Goal: Transaction & Acquisition: Book appointment/travel/reservation

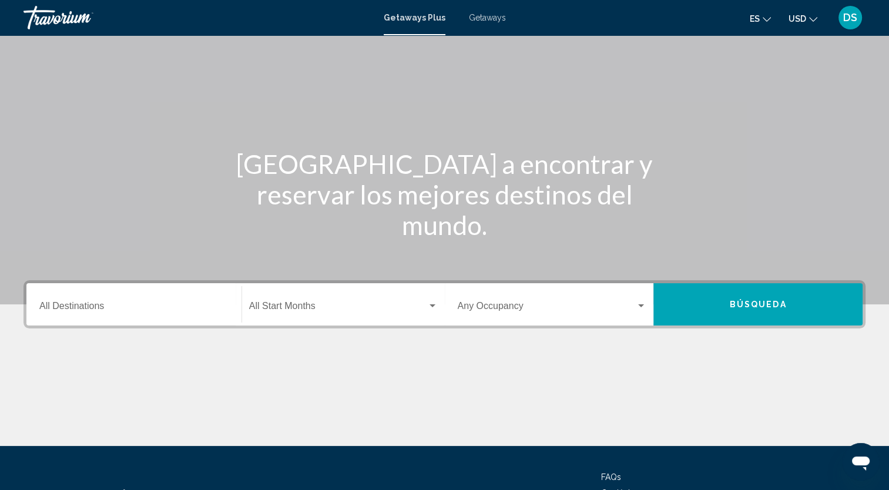
scroll to position [118, 0]
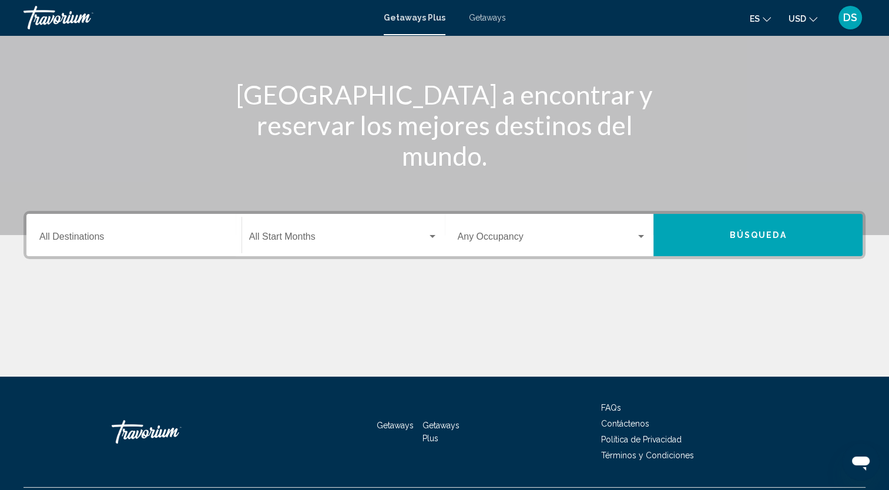
click at [91, 232] on div "Destination All Destinations" at bounding box center [133, 235] width 189 height 37
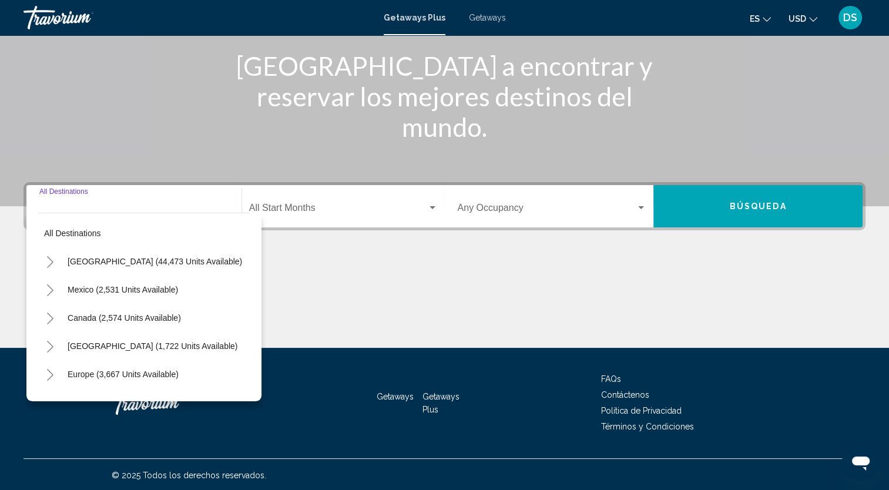
scroll to position [148, 0]
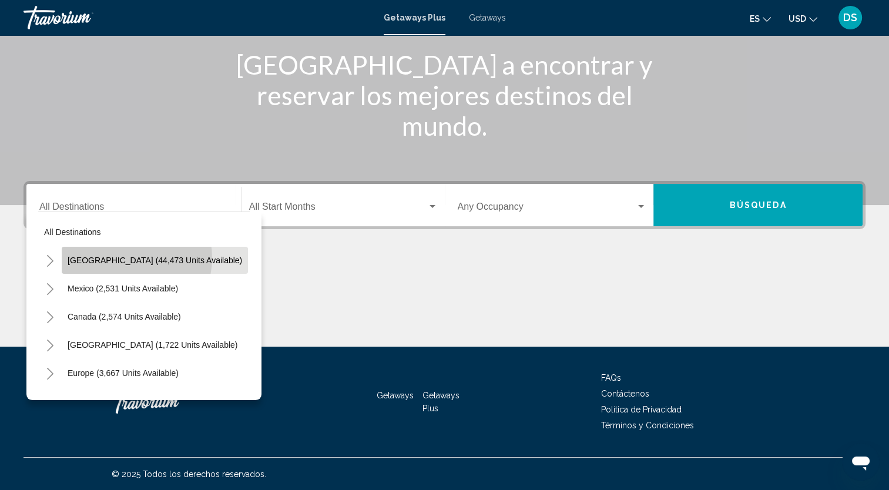
click at [127, 258] on span "[GEOGRAPHIC_DATA] (44,473 units available)" at bounding box center [155, 260] width 175 height 9
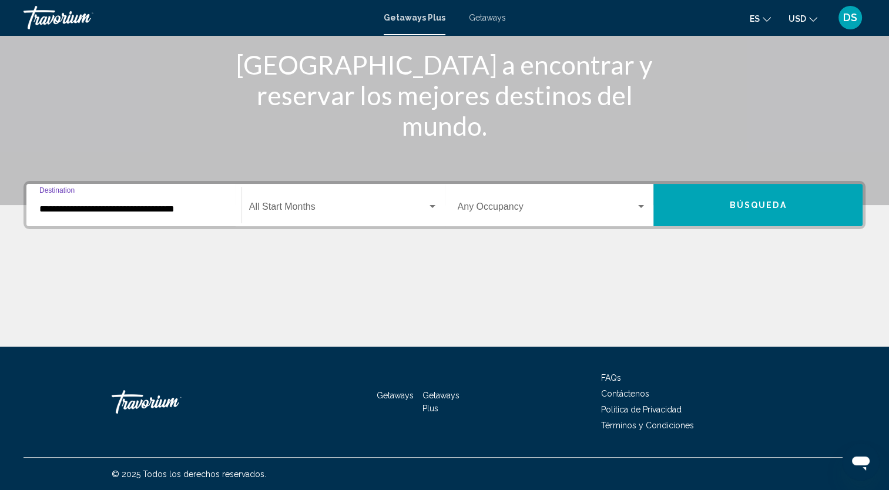
click at [152, 205] on input "**********" at bounding box center [133, 209] width 189 height 11
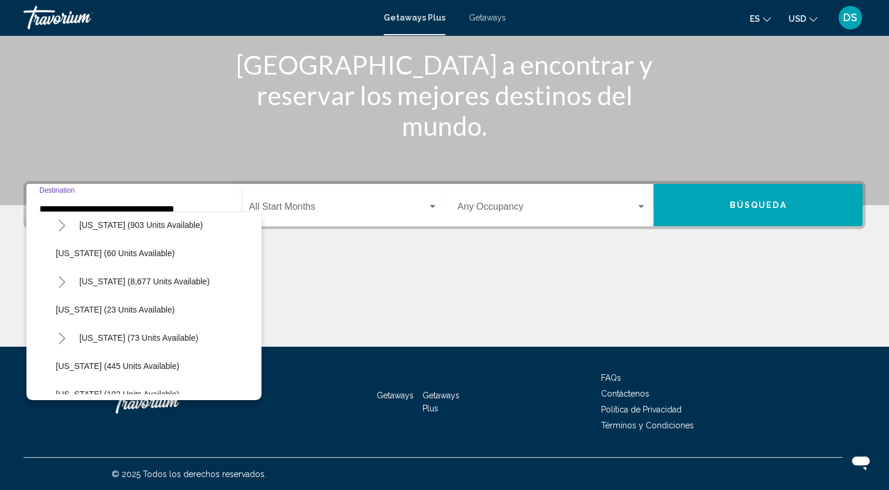
scroll to position [118, 0]
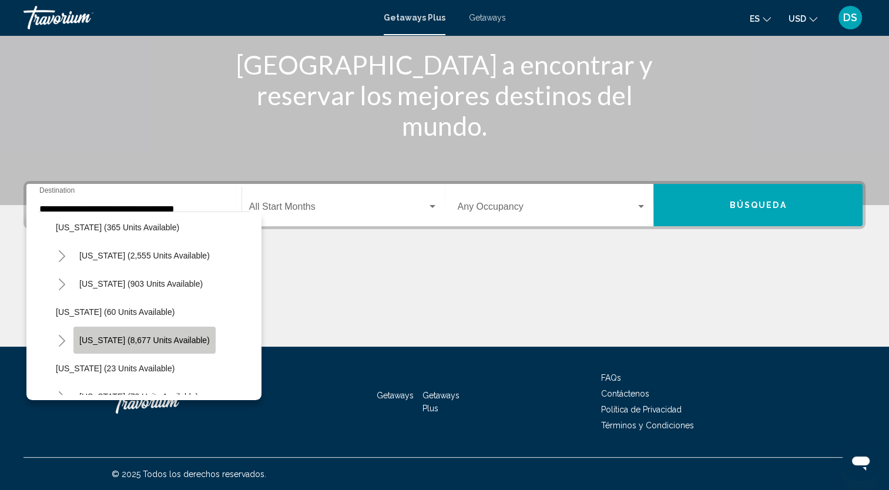
click at [160, 340] on span "[US_STATE] (8,677 units available)" at bounding box center [144, 340] width 131 height 9
type input "**********"
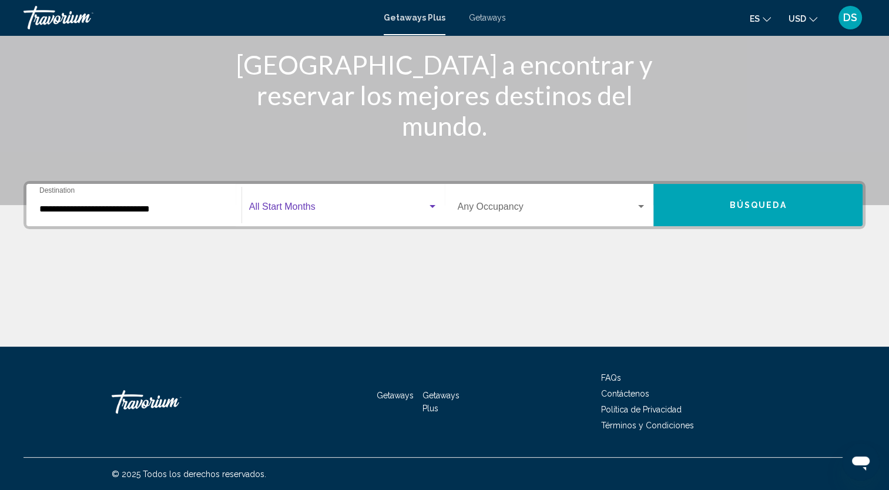
click at [430, 204] on div "Search widget" at bounding box center [432, 206] width 11 height 9
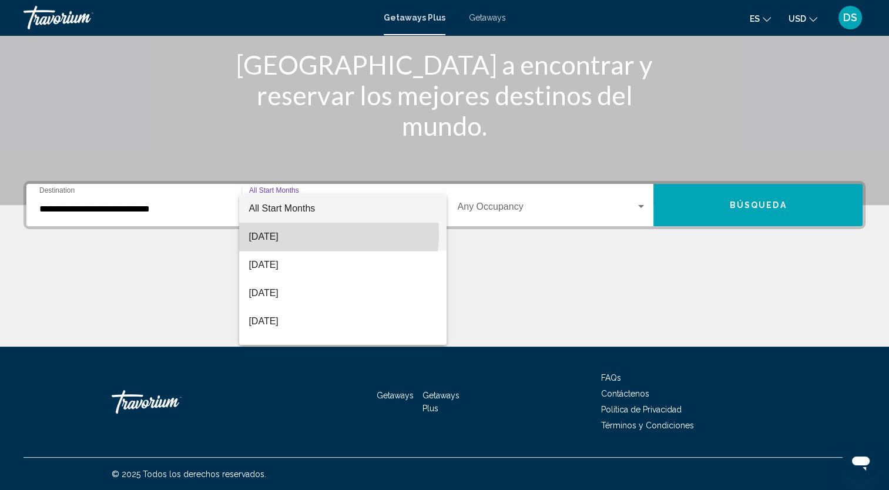
click at [293, 233] on span "August 2025" at bounding box center [343, 237] width 189 height 28
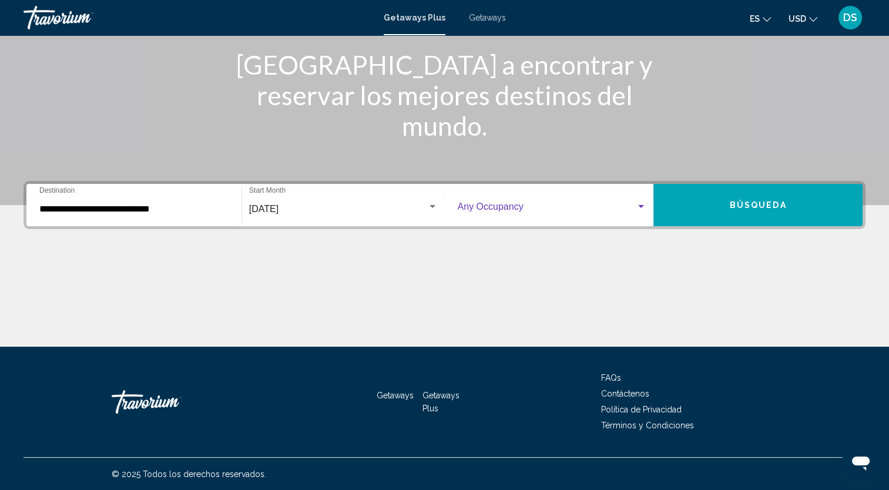
click at [641, 203] on div "Search widget" at bounding box center [641, 206] width 11 height 9
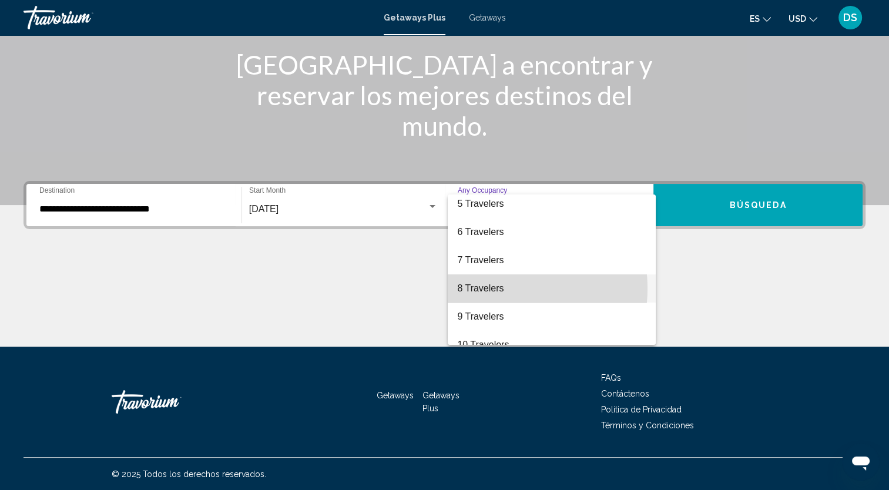
click at [491, 289] on span "8 Travelers" at bounding box center [551, 289] width 189 height 28
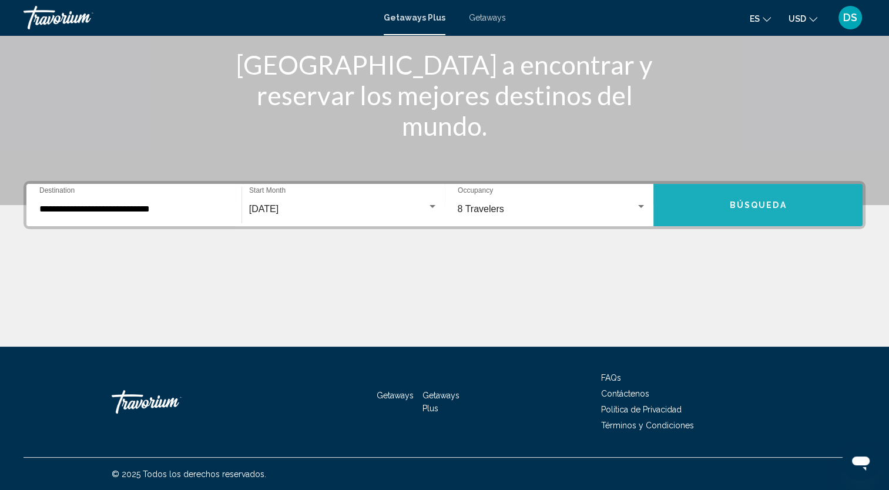
click at [776, 209] on span "Búsqueda" at bounding box center [758, 205] width 57 height 9
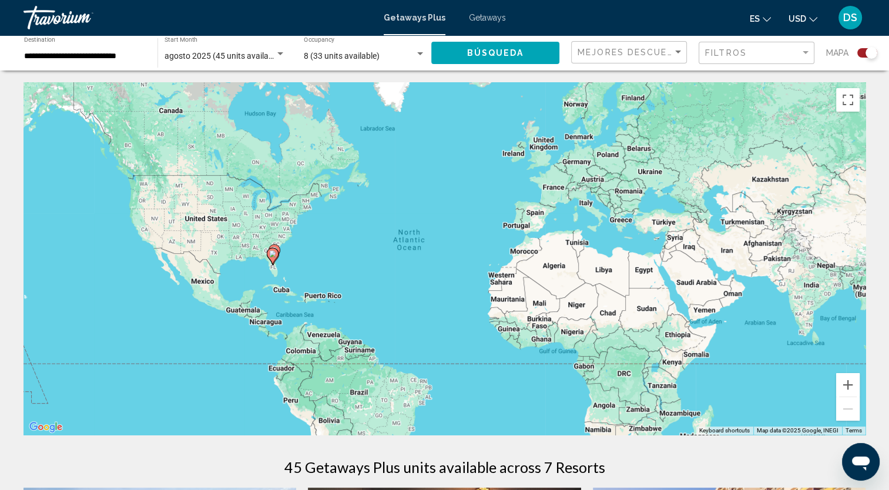
click at [494, 18] on span "Getaways" at bounding box center [487, 17] width 37 height 9
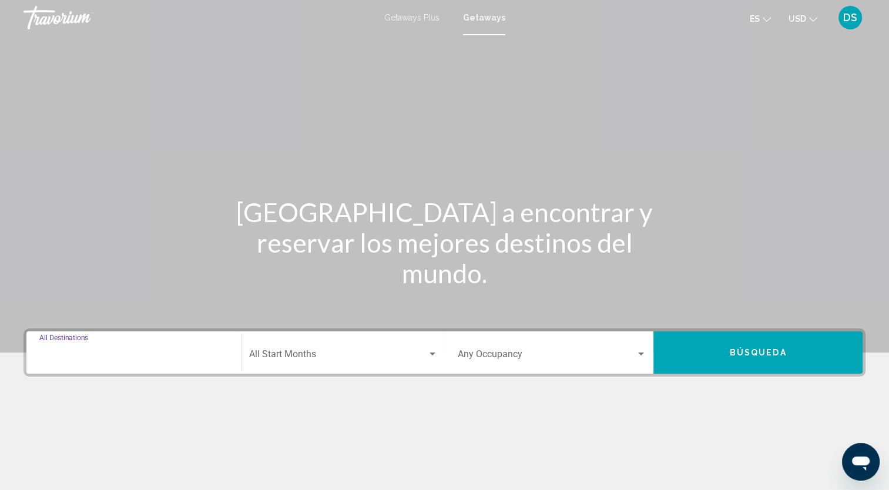
click at [102, 356] on input "Destination All Destinations" at bounding box center [133, 357] width 189 height 11
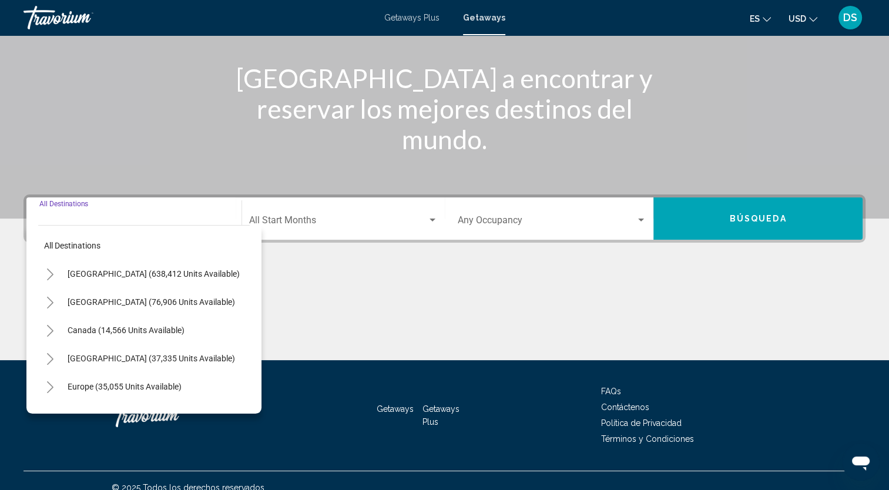
scroll to position [148, 0]
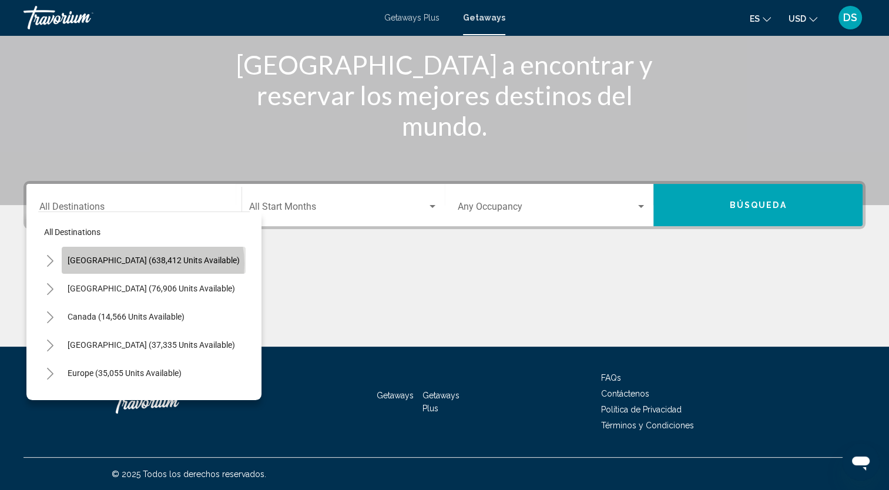
click at [152, 263] on span "United States (638,412 units available)" at bounding box center [154, 260] width 172 height 9
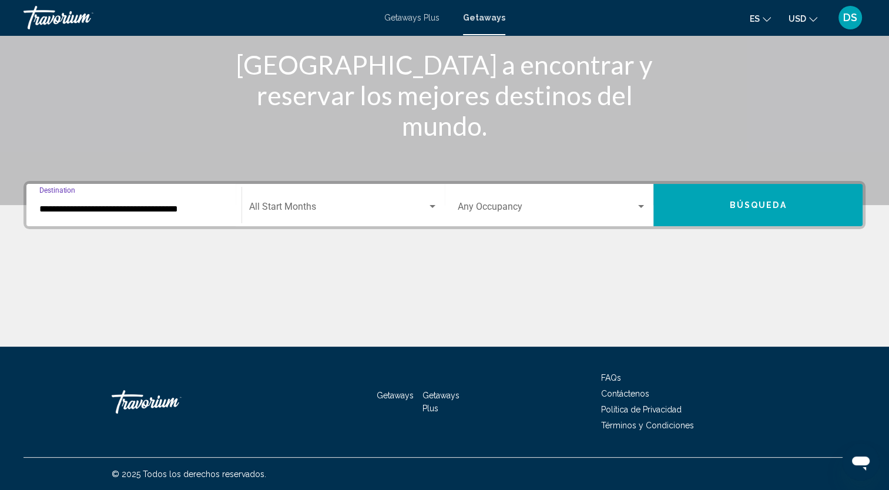
click at [188, 208] on input "**********" at bounding box center [133, 209] width 189 height 11
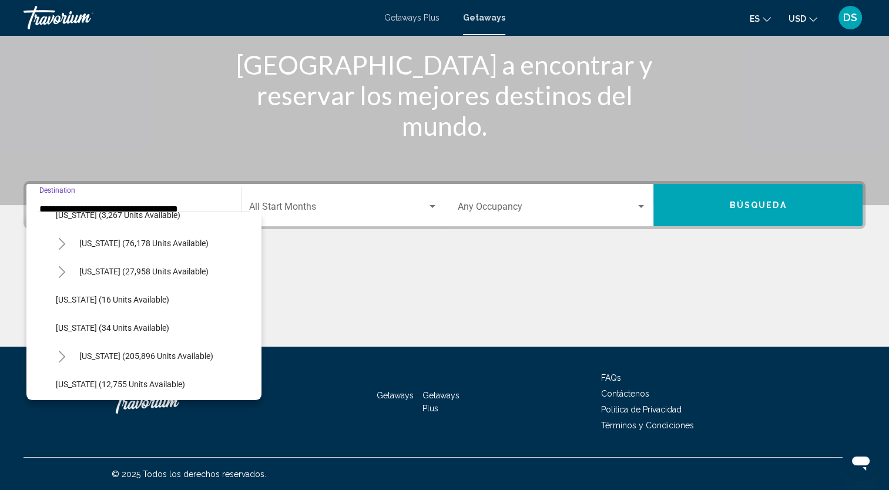
scroll to position [176, 0]
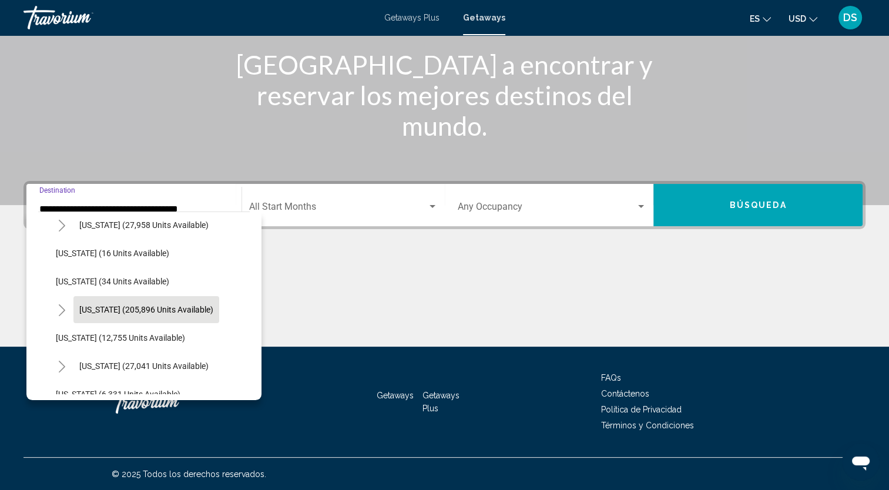
click at [101, 309] on span "Florida (205,896 units available)" at bounding box center [146, 309] width 134 height 9
type input "**********"
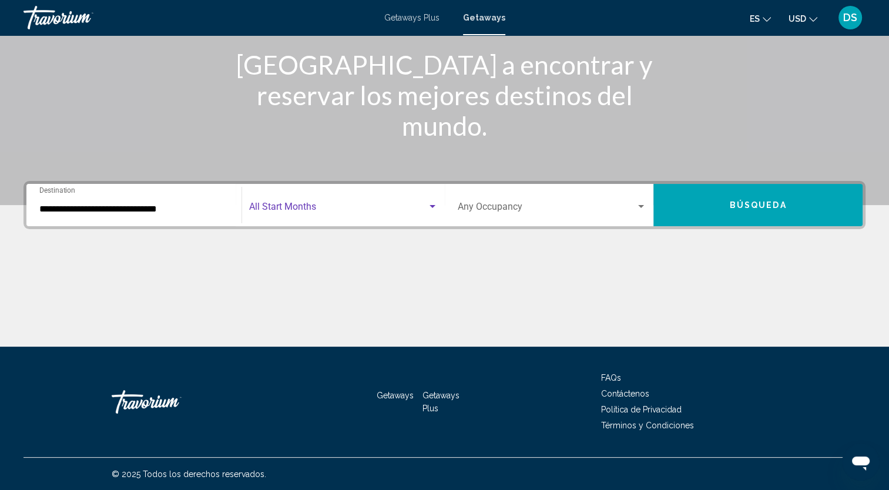
click at [432, 207] on div "Search widget" at bounding box center [433, 206] width 6 height 3
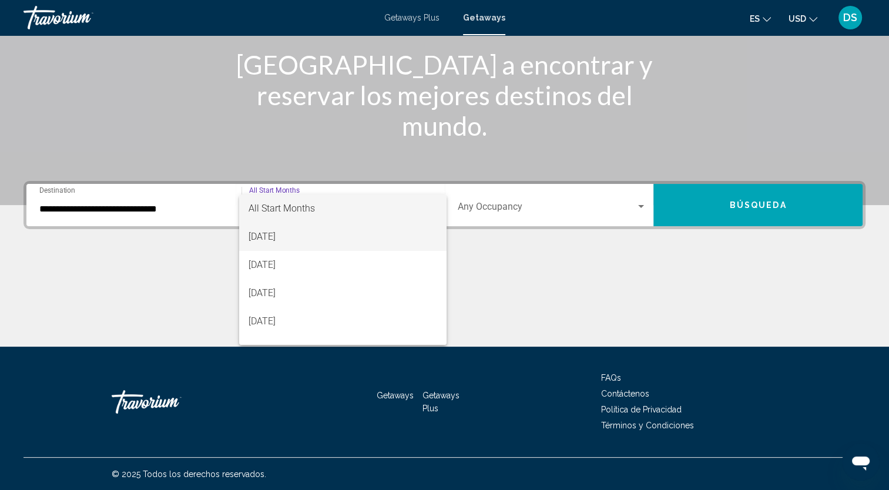
click at [302, 234] on span "August 2025" at bounding box center [343, 237] width 189 height 28
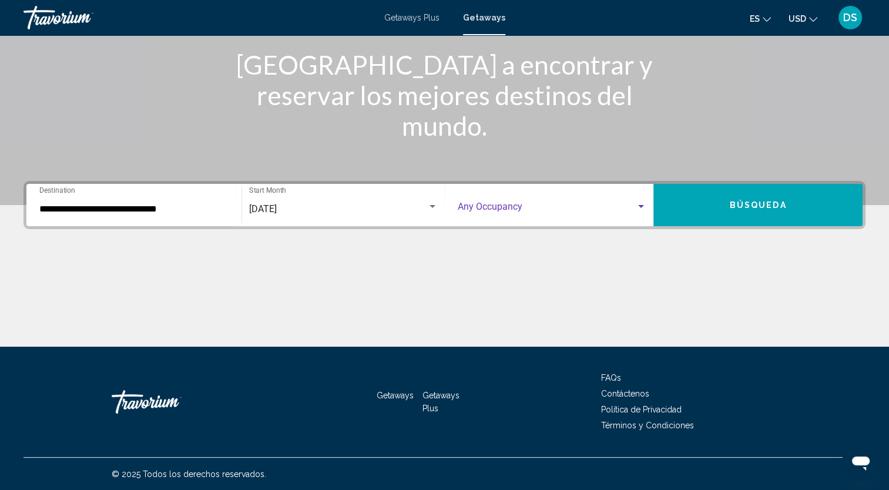
click at [640, 206] on div "Search widget" at bounding box center [641, 206] width 6 height 3
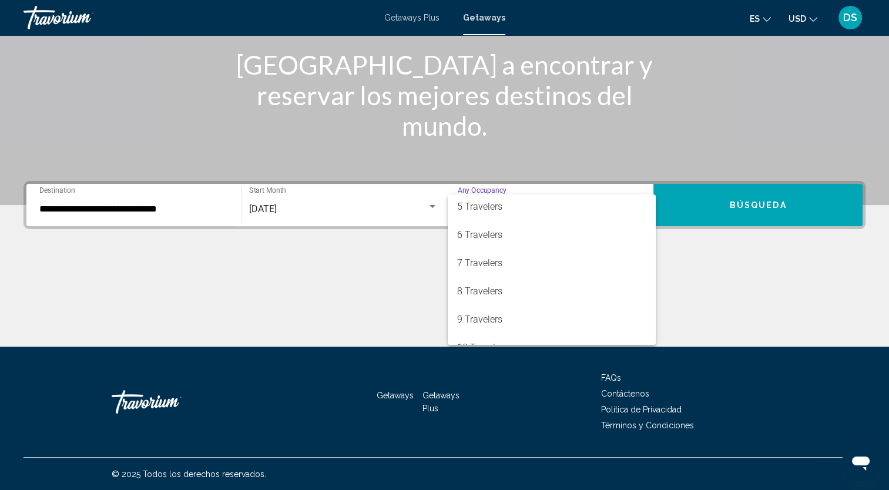
scroll to position [118, 0]
click at [486, 290] on span "8 Travelers" at bounding box center [551, 289] width 189 height 28
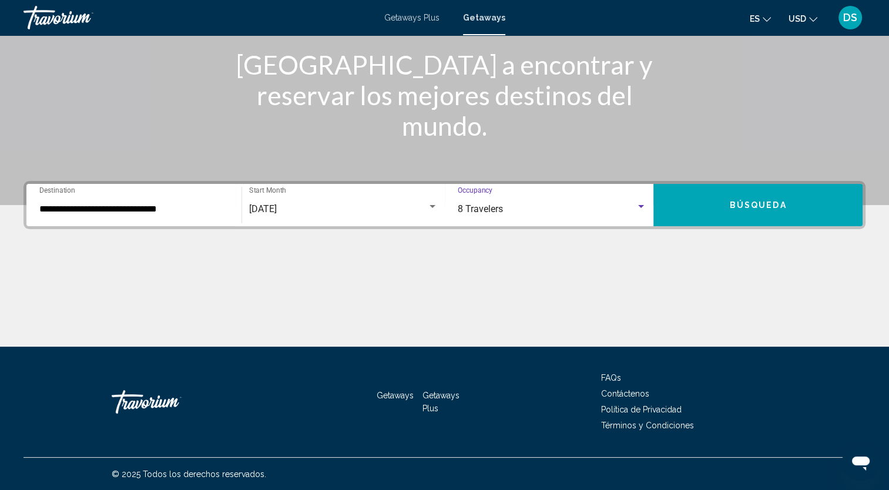
click at [777, 201] on span "Búsqueda" at bounding box center [758, 205] width 57 height 9
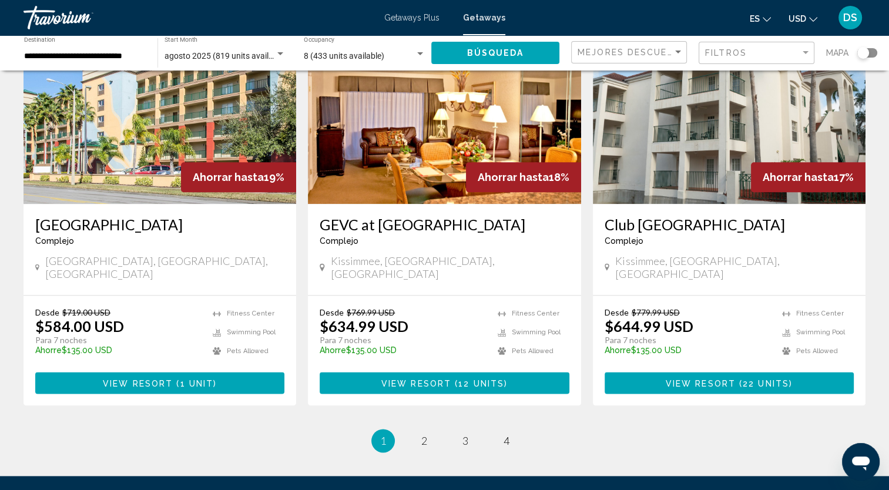
scroll to position [1411, 0]
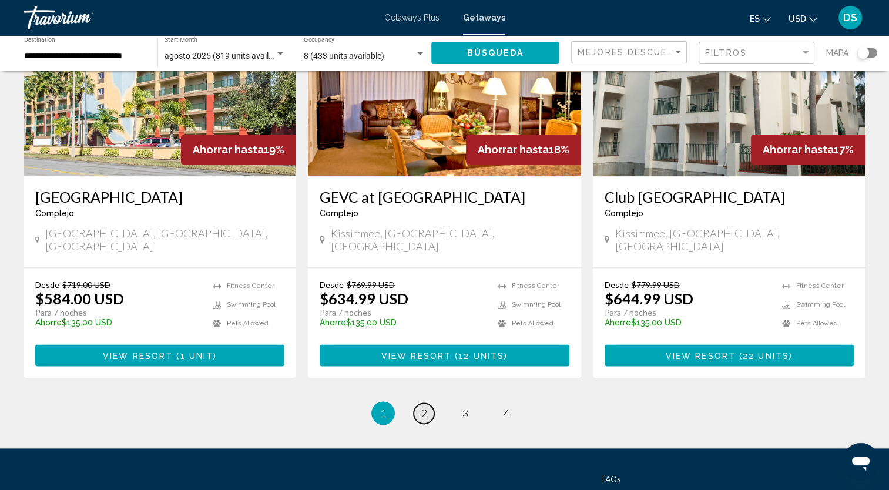
click at [426, 407] on span "2" at bounding box center [425, 413] width 6 height 13
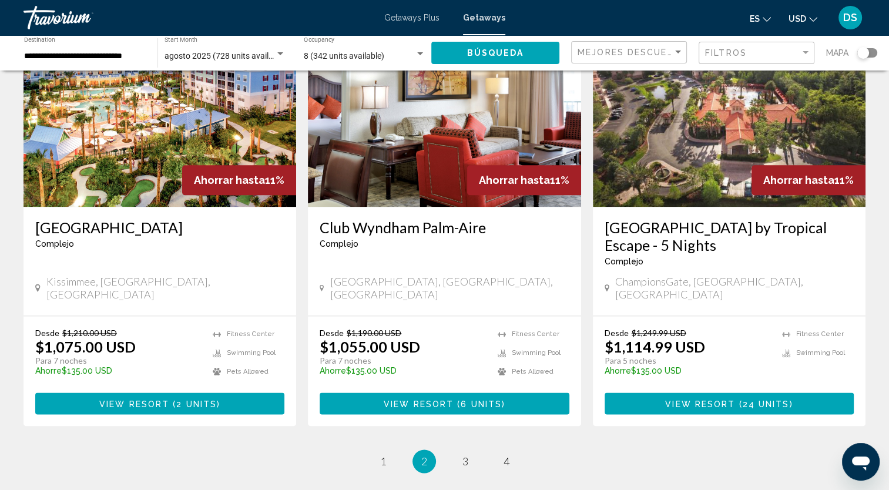
scroll to position [1411, 0]
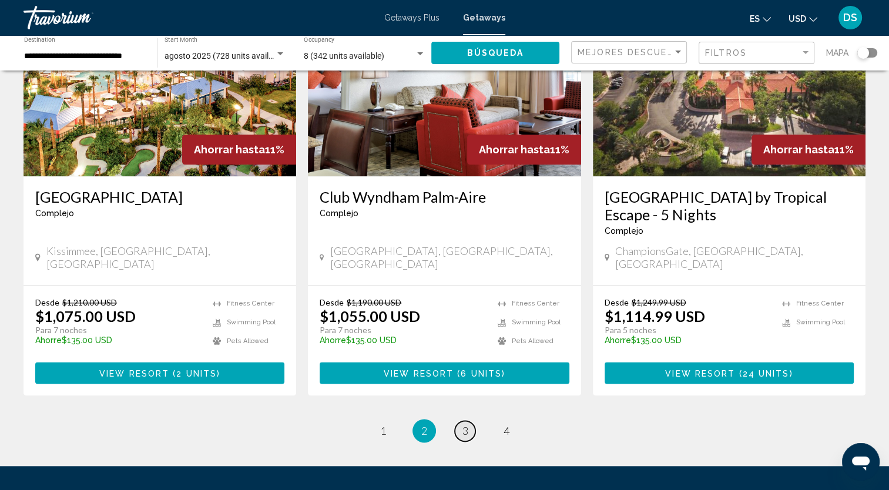
click at [466, 424] on span "3" at bounding box center [466, 430] width 6 height 13
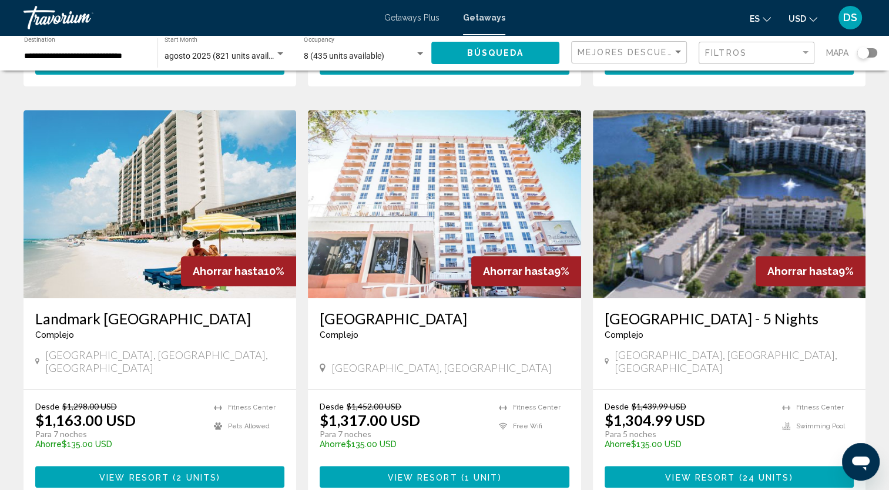
scroll to position [882, 0]
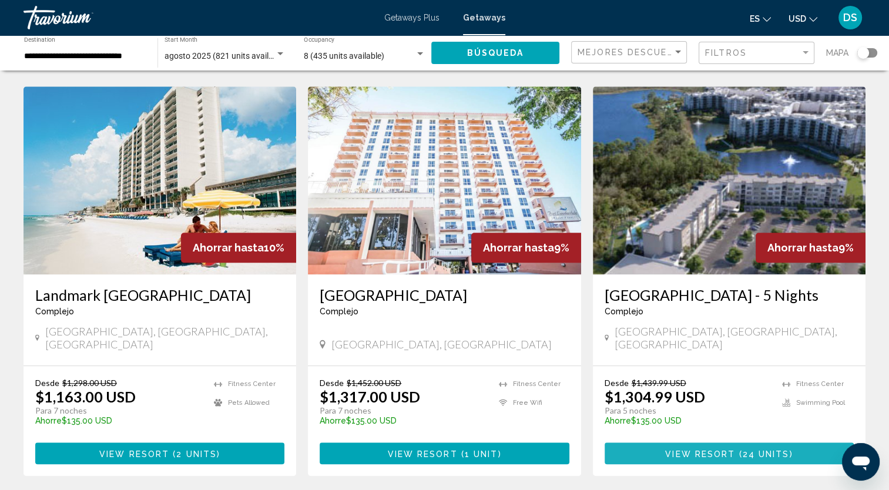
click at [741, 449] on span "( 24 units )" at bounding box center [764, 453] width 58 height 9
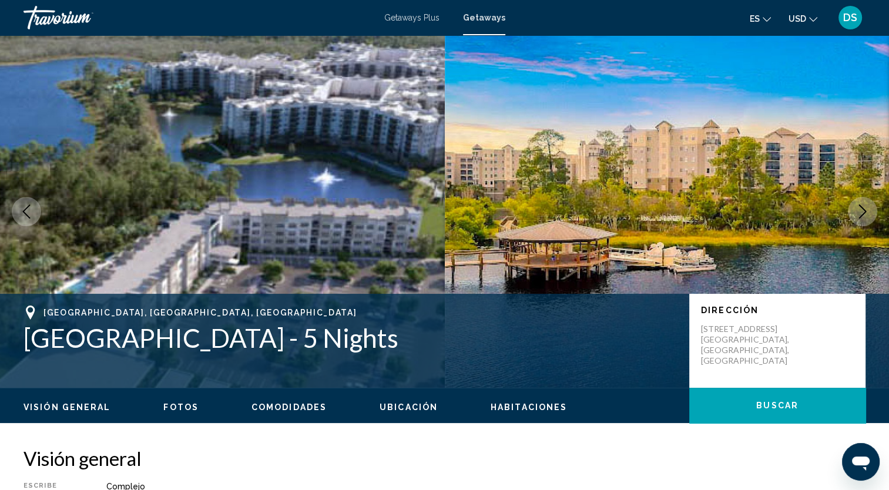
click at [315, 193] on img "Main content" at bounding box center [222, 211] width 445 height 353
click at [863, 212] on icon "Next image" at bounding box center [863, 212] width 14 height 14
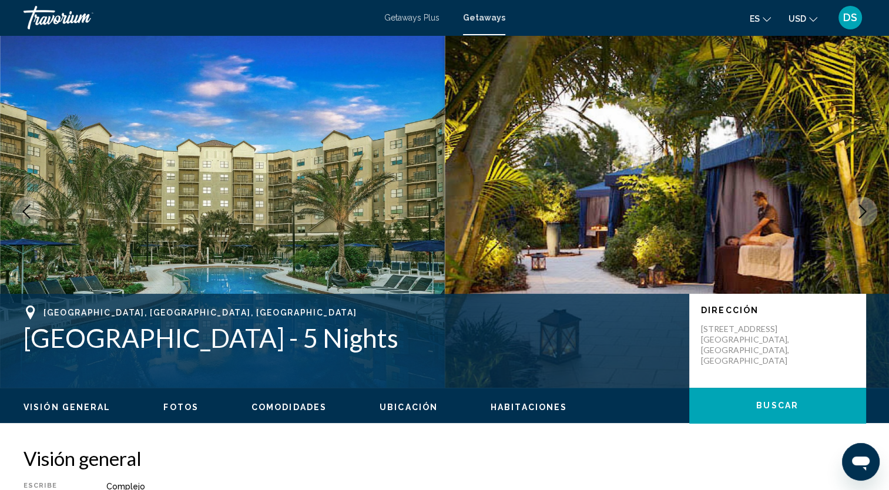
click at [863, 212] on icon "Next image" at bounding box center [863, 212] width 14 height 14
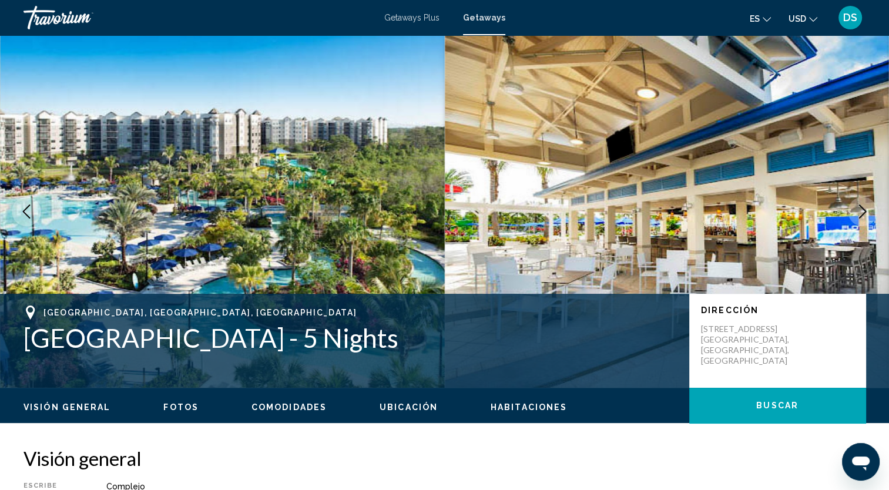
click at [863, 212] on icon "Next image" at bounding box center [863, 212] width 14 height 14
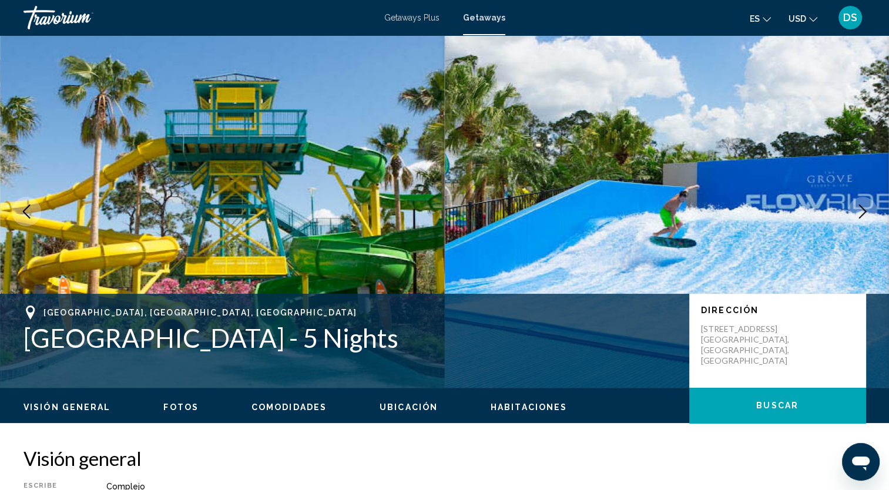
click at [863, 212] on icon "Next image" at bounding box center [863, 212] width 14 height 14
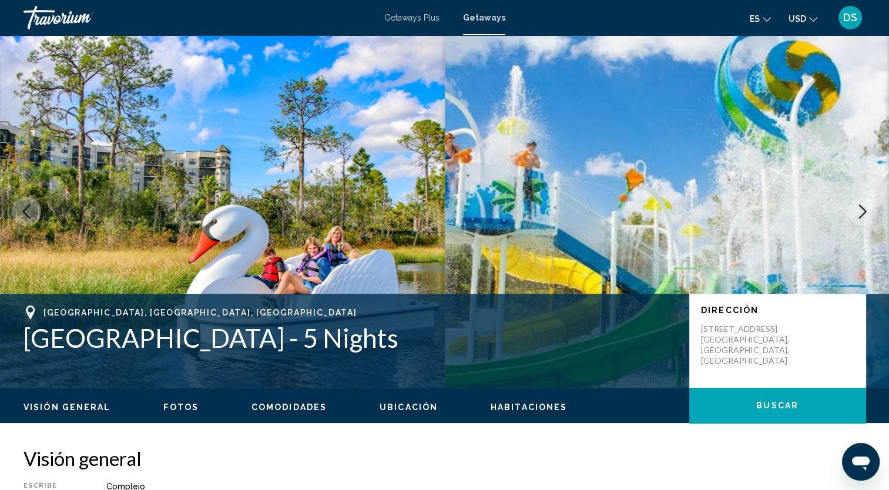
click at [863, 212] on icon "Next image" at bounding box center [863, 212] width 14 height 14
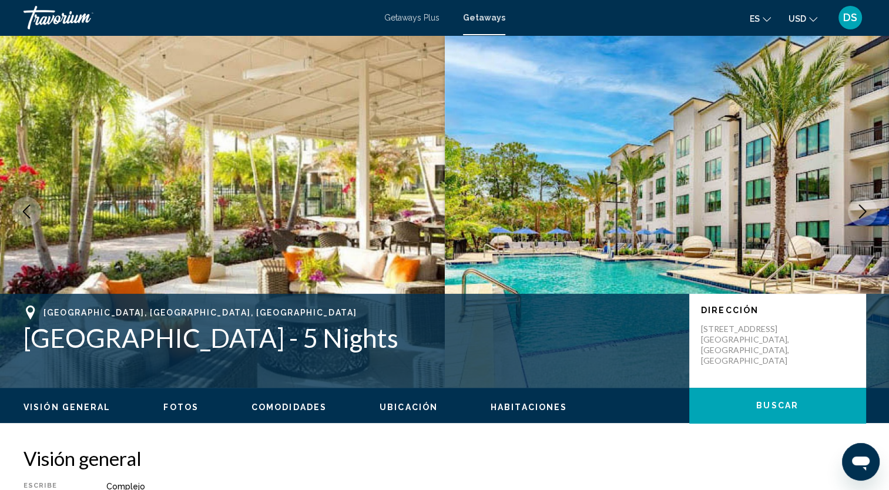
click at [863, 212] on icon "Next image" at bounding box center [863, 212] width 14 height 14
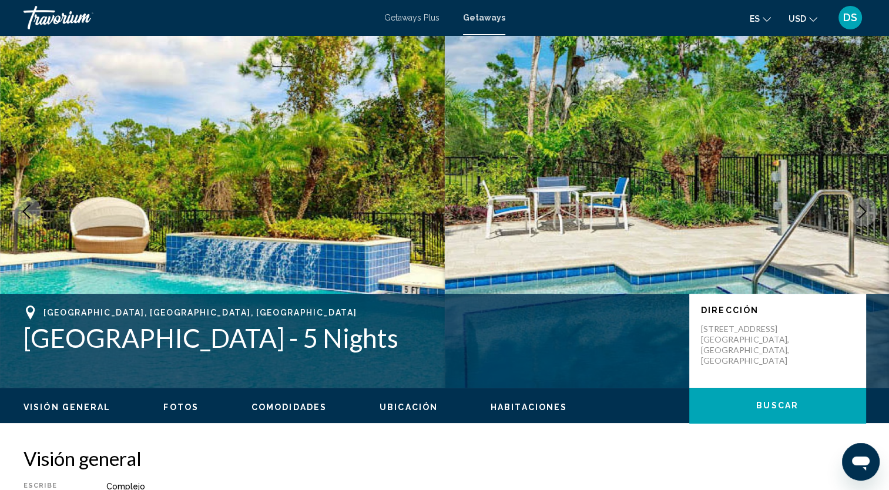
click at [863, 212] on icon "Next image" at bounding box center [863, 212] width 14 height 14
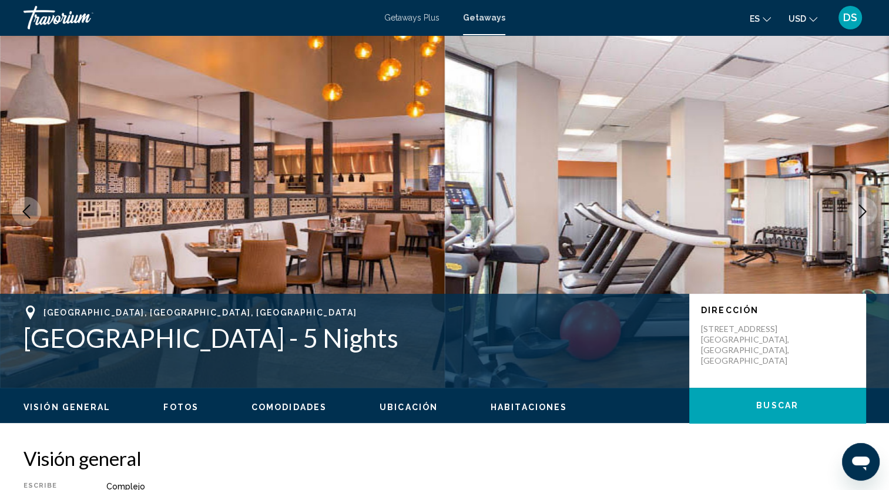
click at [863, 212] on icon "Next image" at bounding box center [863, 212] width 14 height 14
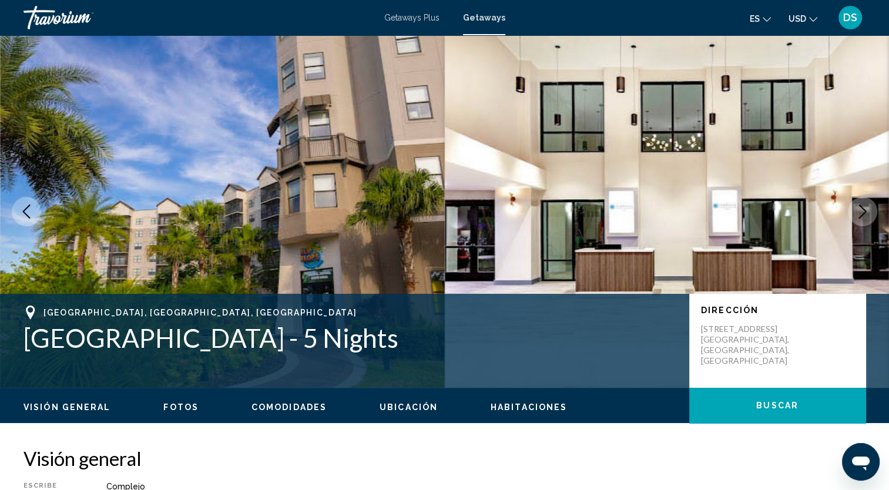
click at [863, 212] on icon "Next image" at bounding box center [863, 212] width 14 height 14
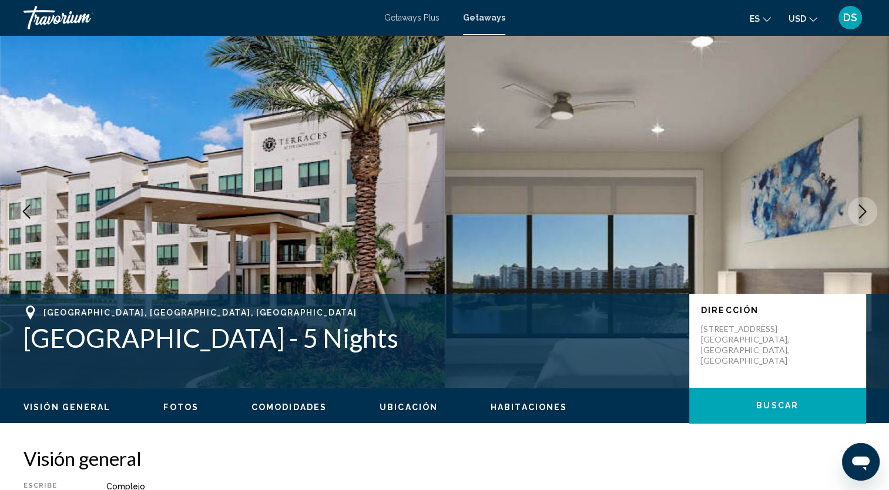
click at [863, 212] on icon "Next image" at bounding box center [863, 212] width 14 height 14
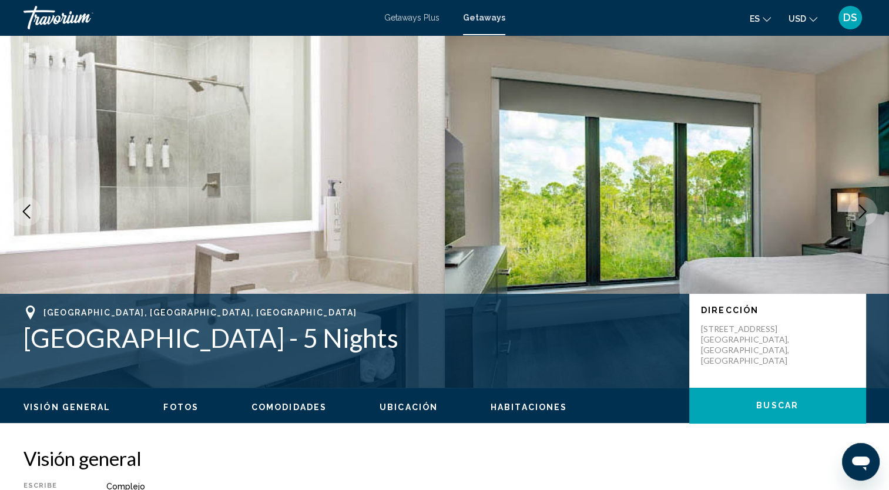
click at [863, 212] on icon "Next image" at bounding box center [863, 212] width 14 height 14
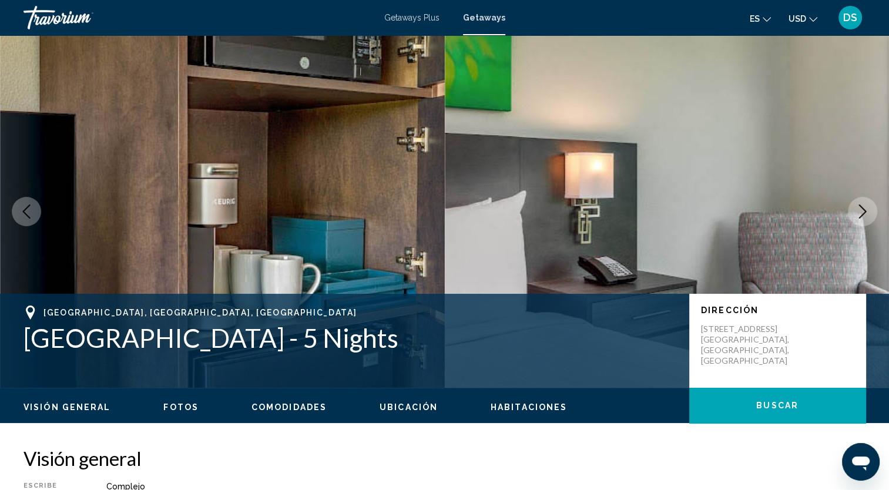
click at [541, 409] on span "Habitaciones" at bounding box center [529, 407] width 76 height 9
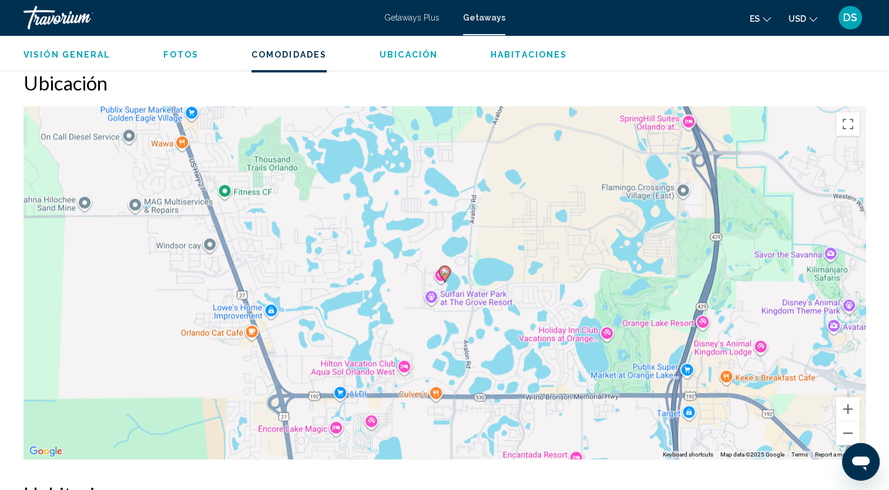
scroll to position [1738, 0]
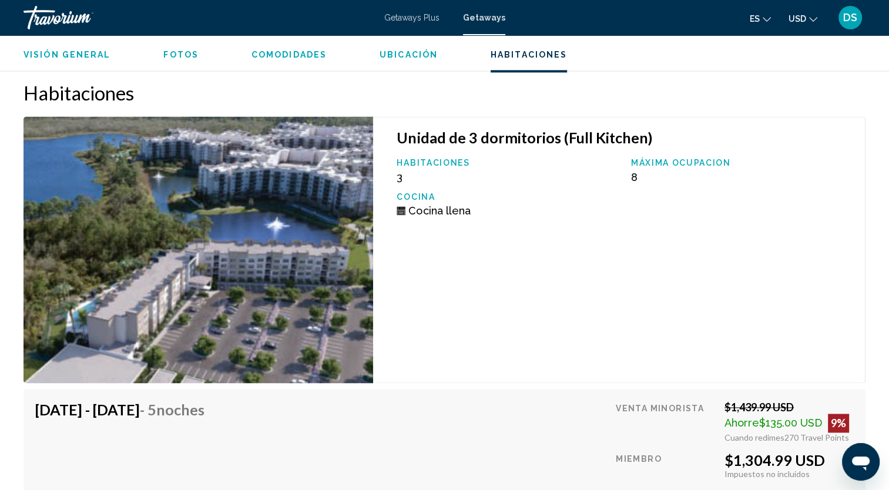
click at [169, 237] on img "Main content" at bounding box center [199, 249] width 350 height 267
click at [208, 288] on img "Main content" at bounding box center [199, 249] width 350 height 267
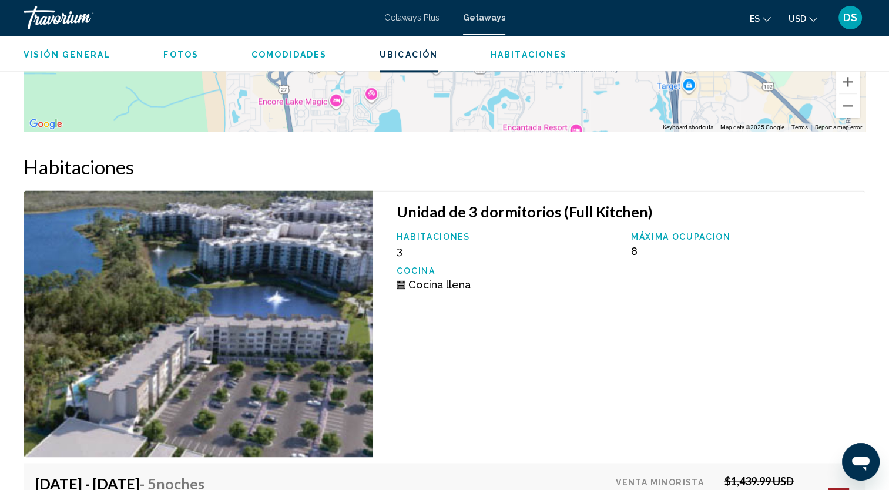
scroll to position [1646, 0]
